Goal: Use online tool/utility: Utilize a website feature to perform a specific function

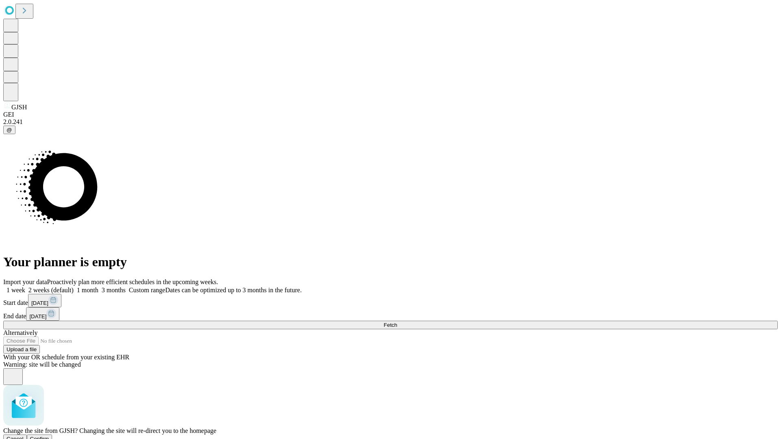
click at [49, 436] on span "Confirm" at bounding box center [39, 439] width 19 height 6
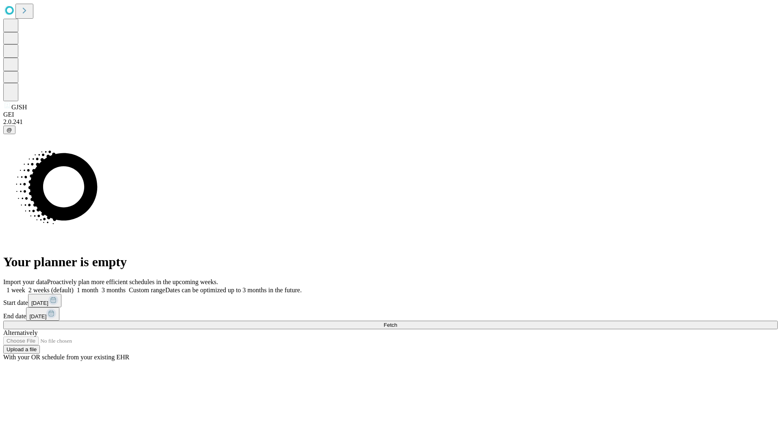
click at [98, 287] on label "1 month" at bounding box center [86, 290] width 25 height 7
click at [397, 322] on span "Fetch" at bounding box center [389, 325] width 13 height 6
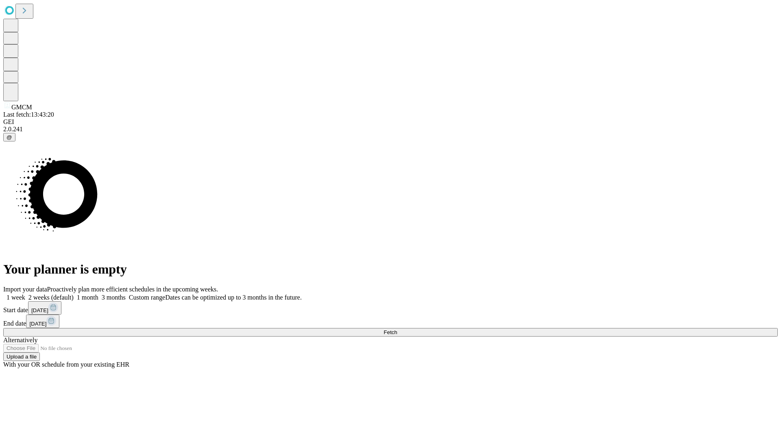
click at [98, 294] on label "1 month" at bounding box center [86, 297] width 25 height 7
click at [397, 329] on span "Fetch" at bounding box center [389, 332] width 13 height 6
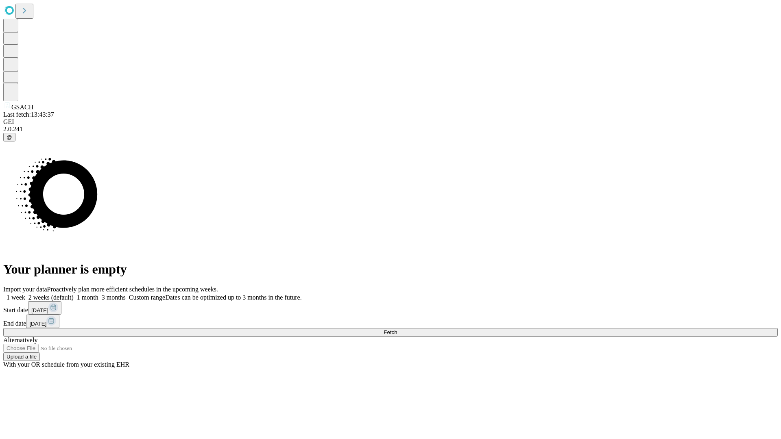
click at [98, 294] on label "1 month" at bounding box center [86, 297] width 25 height 7
click at [397, 329] on span "Fetch" at bounding box center [389, 332] width 13 height 6
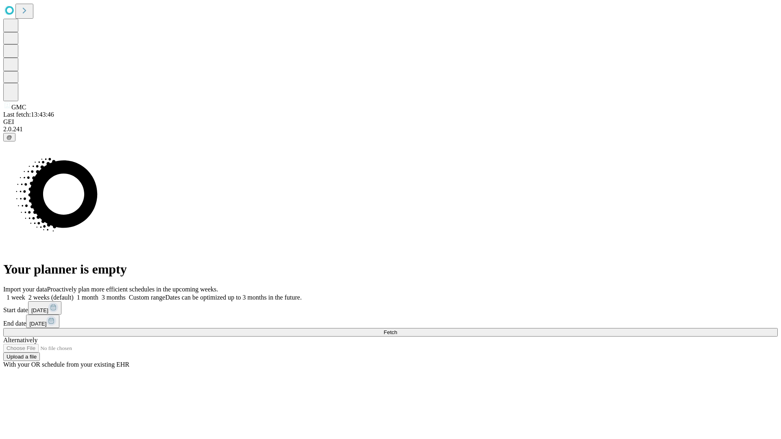
click at [98, 294] on label "1 month" at bounding box center [86, 297] width 25 height 7
click at [397, 329] on span "Fetch" at bounding box center [389, 332] width 13 height 6
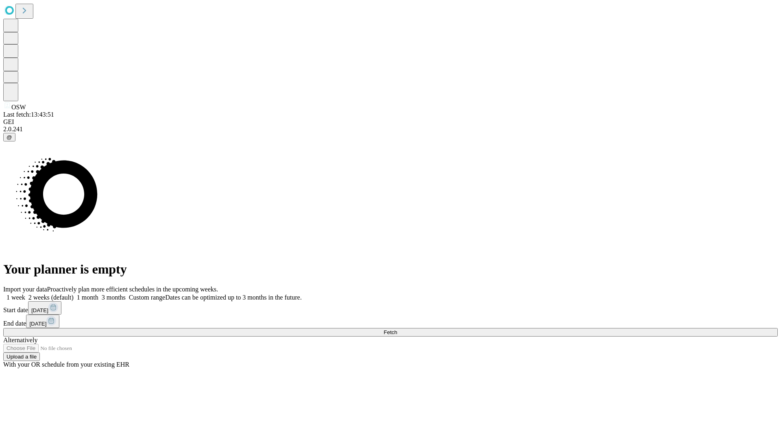
click at [98, 294] on label "1 month" at bounding box center [86, 297] width 25 height 7
click at [397, 329] on span "Fetch" at bounding box center [389, 332] width 13 height 6
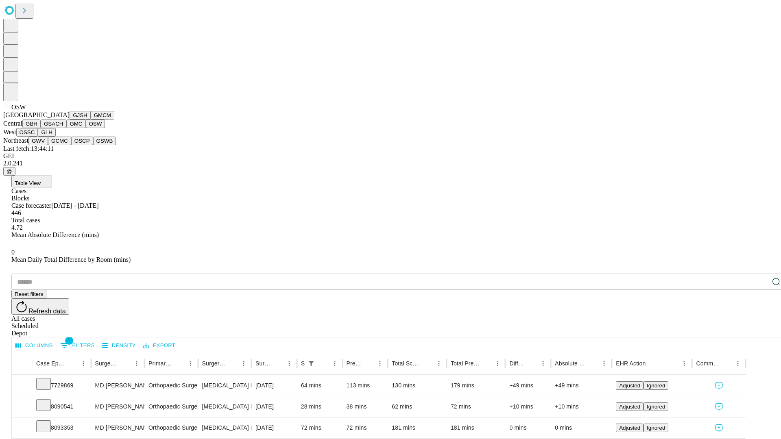
click at [38, 137] on button "OSSC" at bounding box center [27, 132] width 22 height 9
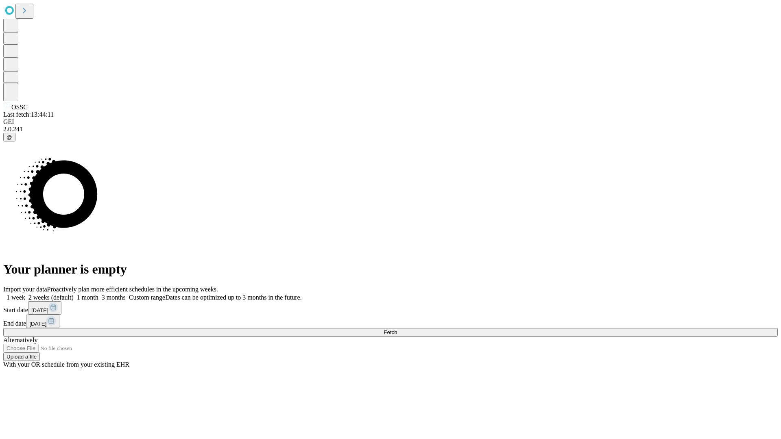
click at [98, 294] on label "1 month" at bounding box center [86, 297] width 25 height 7
click at [397, 329] on span "Fetch" at bounding box center [389, 332] width 13 height 6
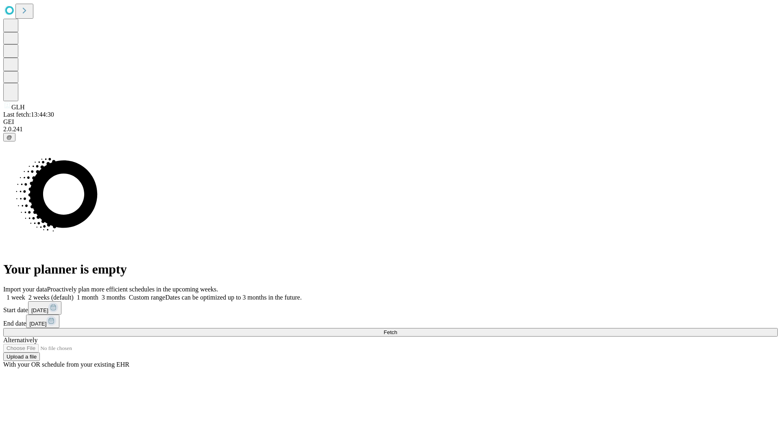
click at [397, 329] on span "Fetch" at bounding box center [389, 332] width 13 height 6
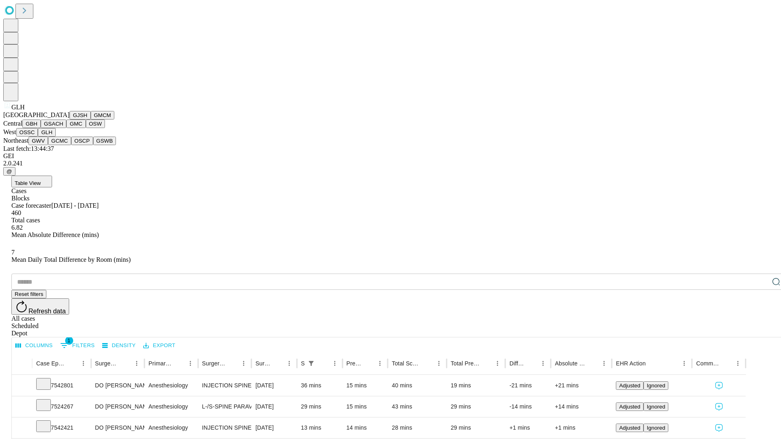
click at [48, 145] on button "GWV" at bounding box center [38, 141] width 20 height 9
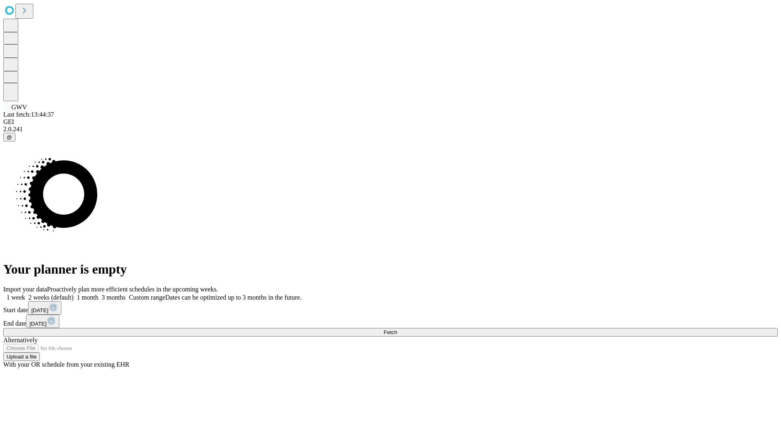
click at [98, 294] on label "1 month" at bounding box center [86, 297] width 25 height 7
click at [397, 329] on span "Fetch" at bounding box center [389, 332] width 13 height 6
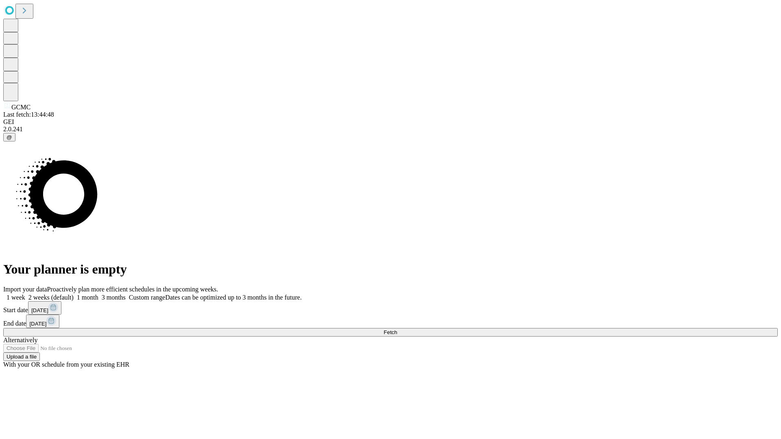
click at [98, 294] on label "1 month" at bounding box center [86, 297] width 25 height 7
click at [397, 329] on span "Fetch" at bounding box center [389, 332] width 13 height 6
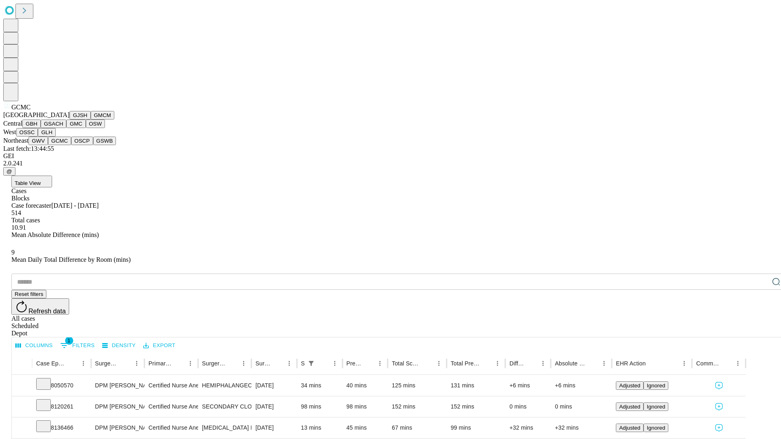
click at [71, 145] on button "OSCP" at bounding box center [82, 141] width 22 height 9
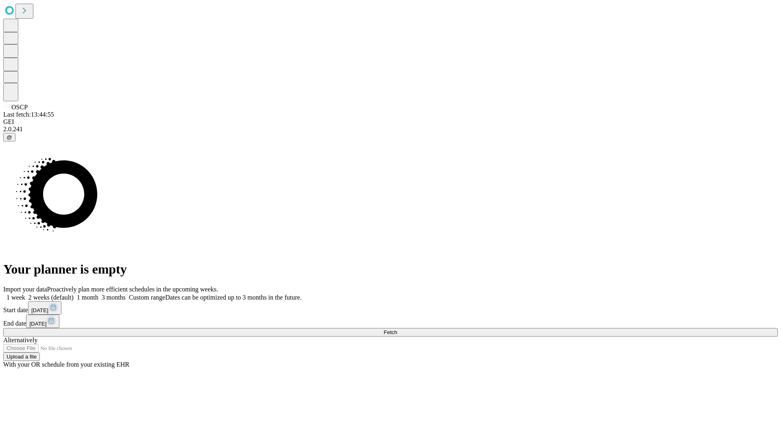
click at [98, 294] on label "1 month" at bounding box center [86, 297] width 25 height 7
click at [397, 329] on span "Fetch" at bounding box center [389, 332] width 13 height 6
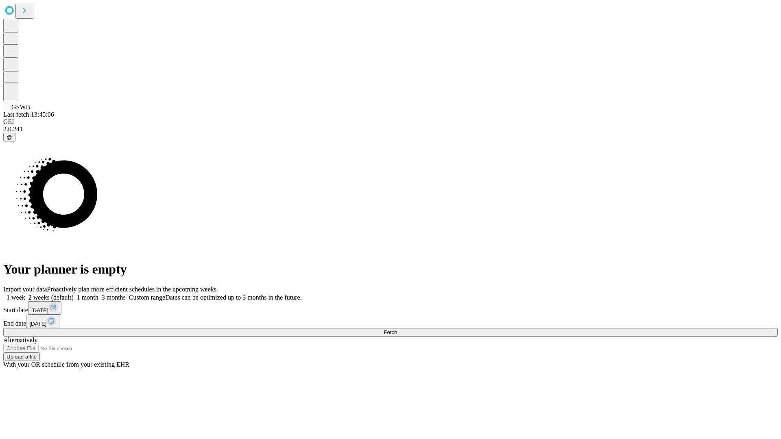
click at [98, 294] on label "1 month" at bounding box center [86, 297] width 25 height 7
click at [397, 329] on span "Fetch" at bounding box center [389, 332] width 13 height 6
